Goal: Task Accomplishment & Management: Manage account settings

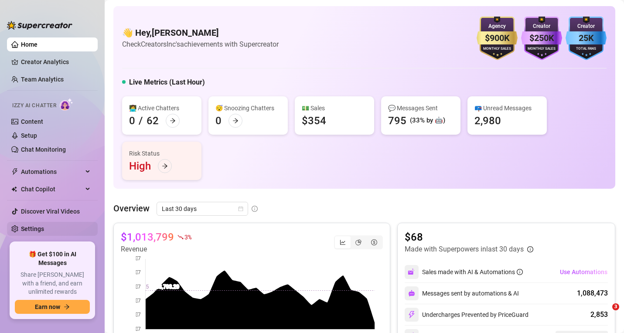
click at [25, 227] on link "Settings" at bounding box center [32, 228] width 23 height 7
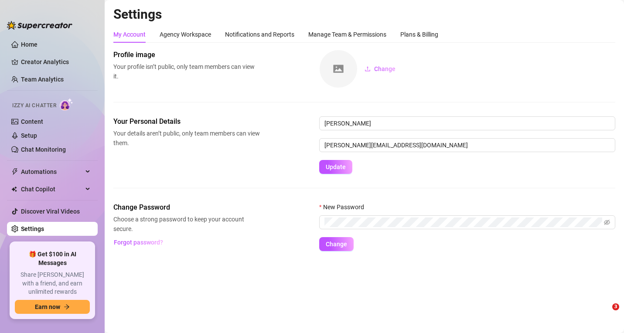
click at [32, 227] on link "Settings" at bounding box center [32, 228] width 23 height 7
click at [365, 31] on div "Manage Team & Permissions" at bounding box center [347, 35] width 78 height 10
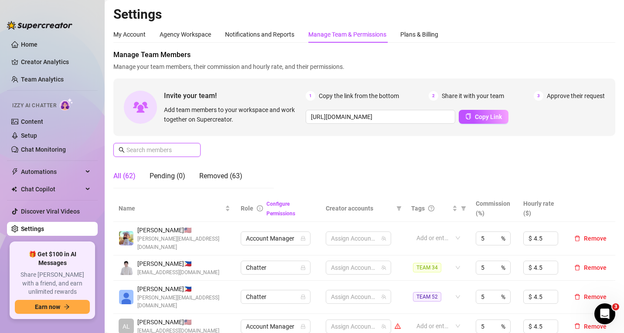
click at [165, 145] on input "text" at bounding box center [157, 150] width 62 height 10
paste input "[EMAIL_ADDRESS][DOMAIN_NAME]"
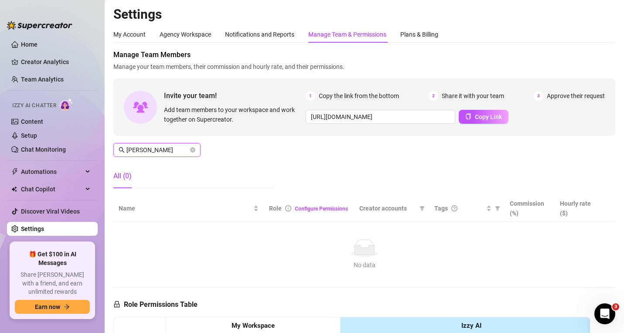
type input "[PERSON_NAME]"
